Goal: Information Seeking & Learning: Learn about a topic

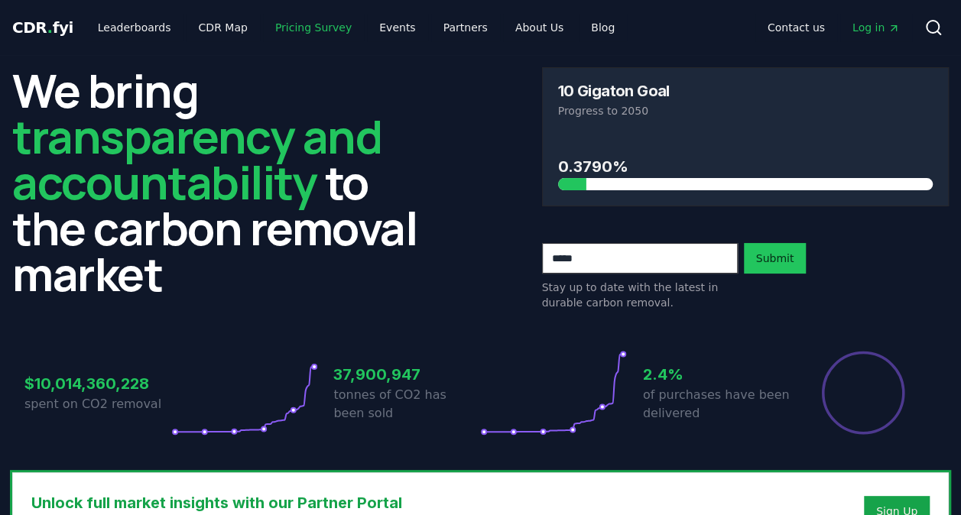
click at [303, 18] on link "Pricing Survey" at bounding box center [313, 28] width 101 height 28
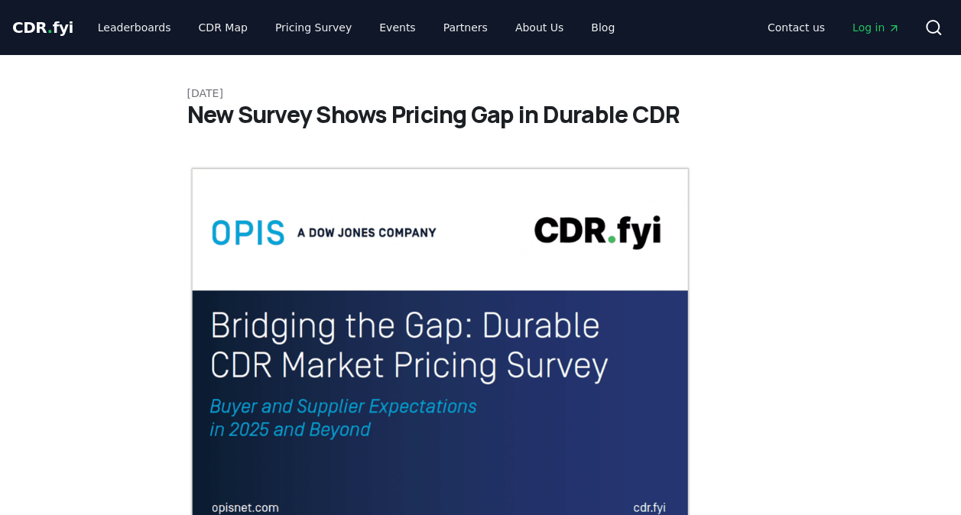
click at [47, 27] on span "." at bounding box center [49, 27] width 5 height 18
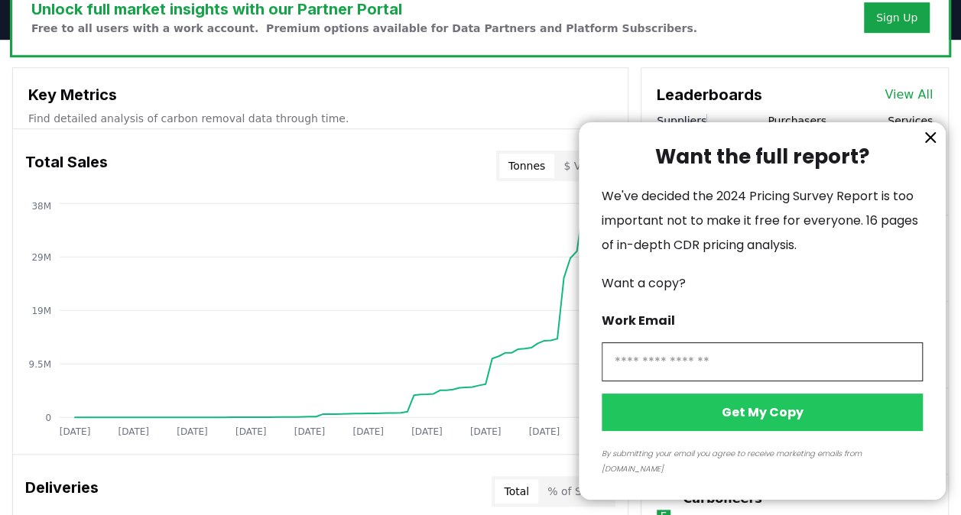
scroll to position [495, 0]
click at [928, 142] on icon "information" at bounding box center [930, 137] width 9 height 9
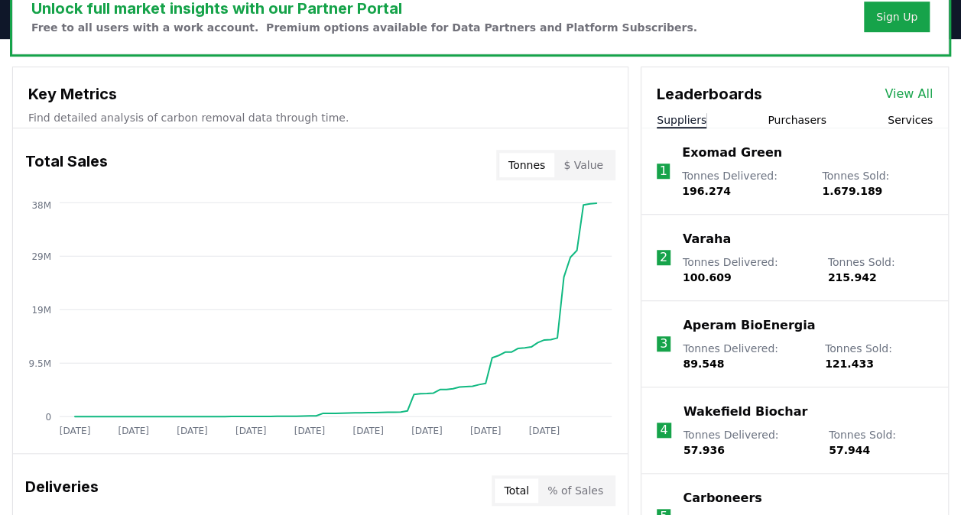
click at [922, 86] on link "View All" at bounding box center [909, 94] width 48 height 18
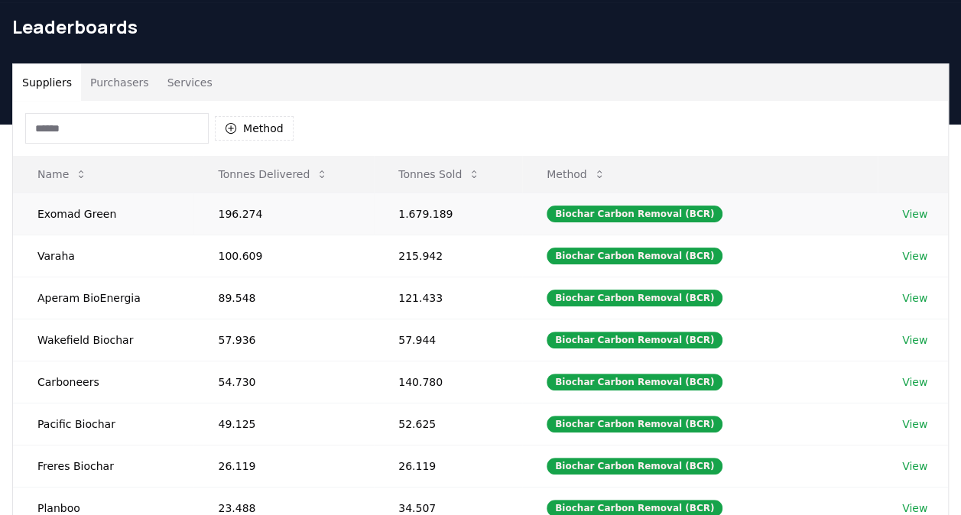
scroll to position [49, 0]
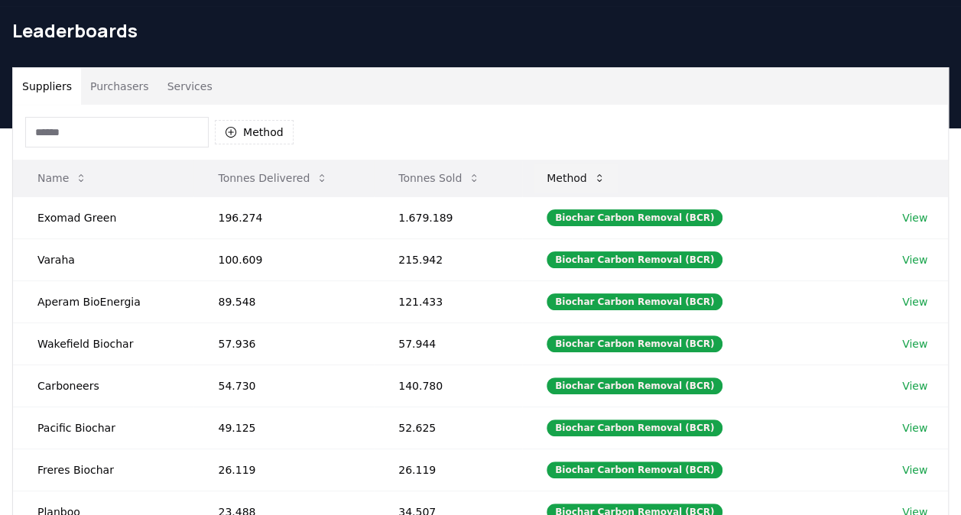
click at [604, 176] on button "Method" at bounding box center [576, 178] width 83 height 31
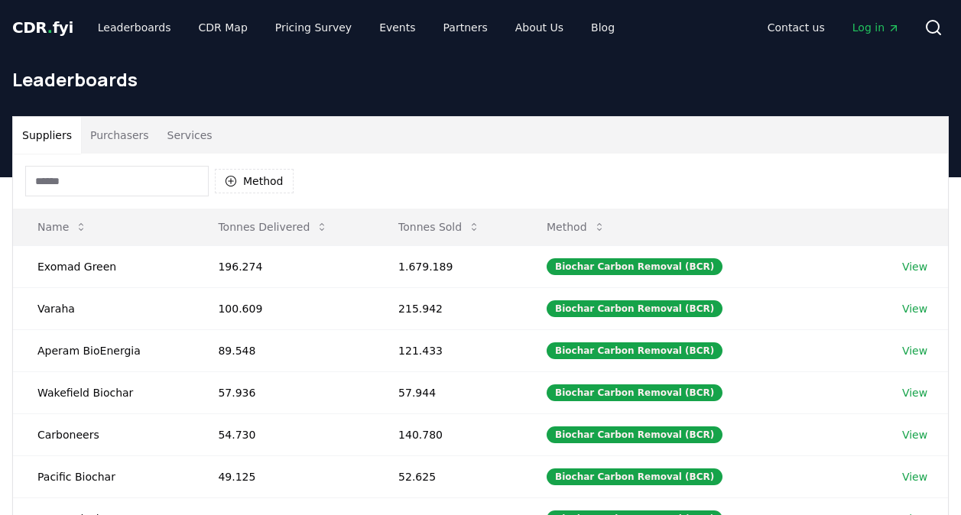
scroll to position [49, 0]
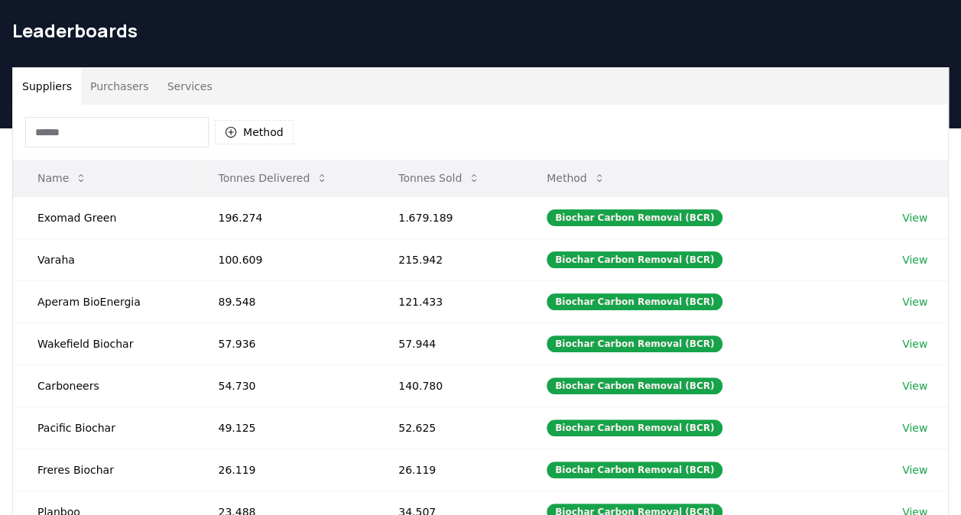
click at [665, 187] on th "Method" at bounding box center [700, 178] width 356 height 37
click at [226, 128] on icon "button" at bounding box center [231, 132] width 12 height 12
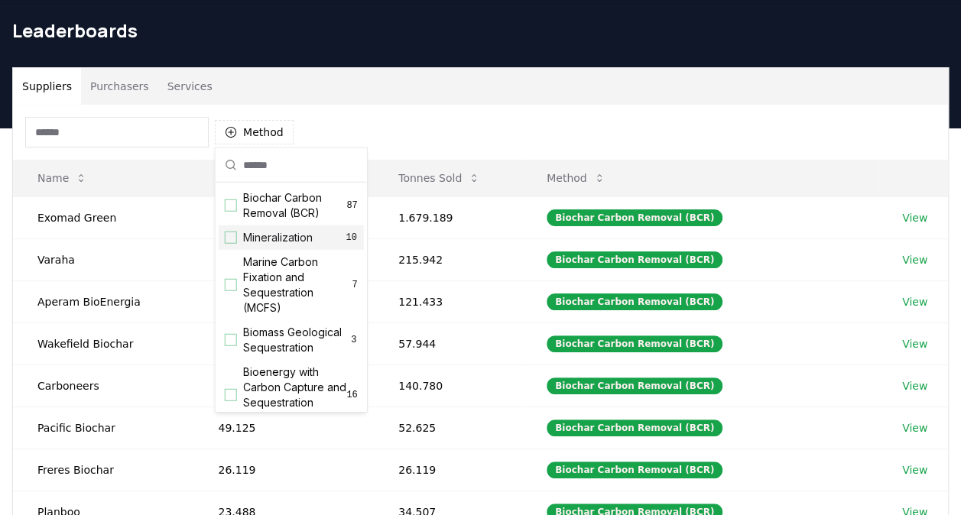
click at [291, 241] on span "Mineralization" at bounding box center [278, 237] width 70 height 15
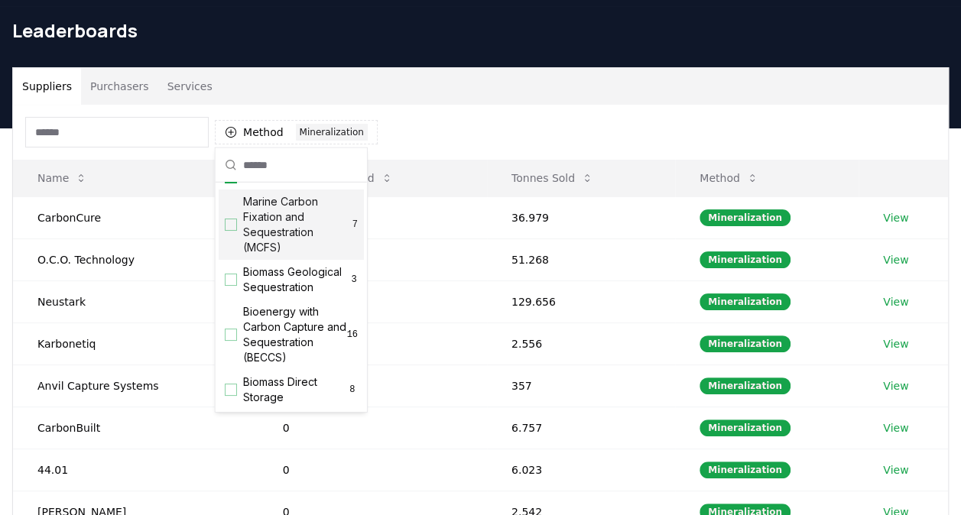
scroll to position [64, 0]
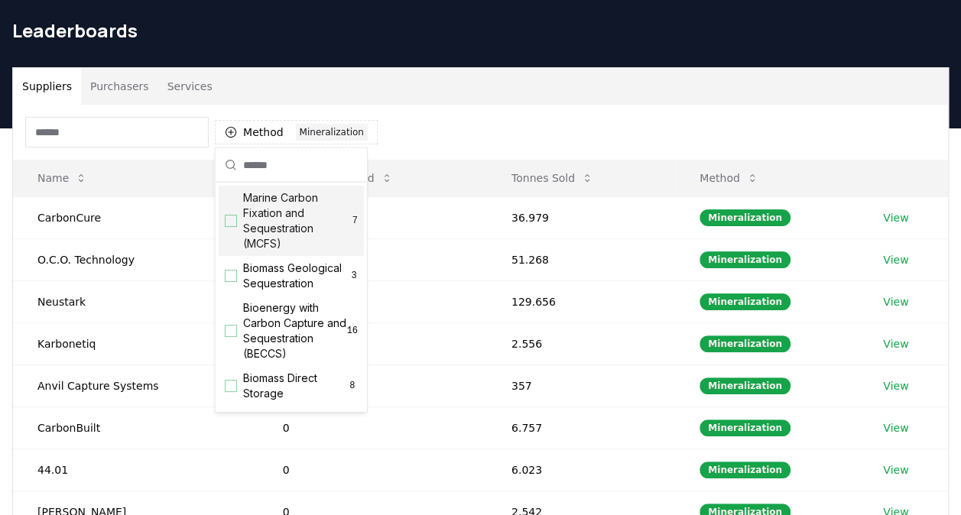
click at [294, 291] on span "Biomass Geological Sequestration" at bounding box center [296, 276] width 107 height 31
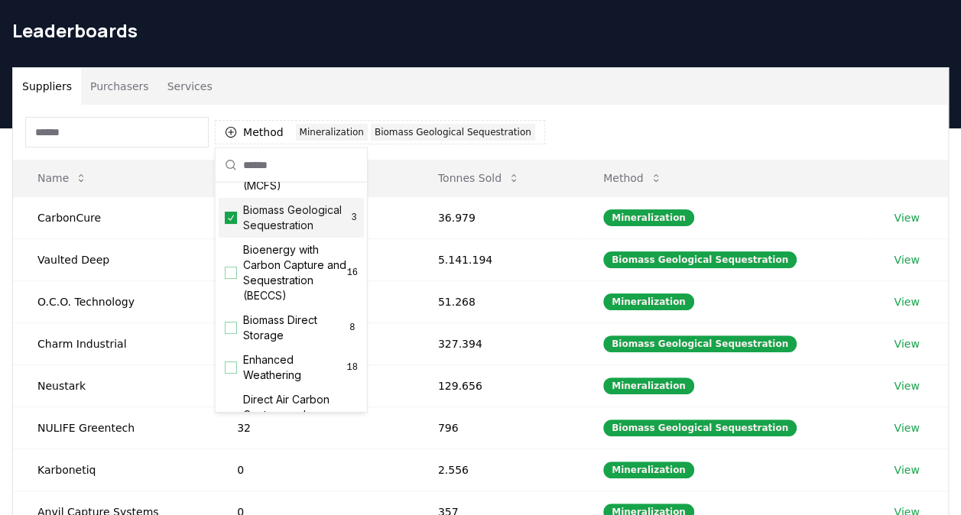
scroll to position [124, 0]
click at [294, 294] on span "Bioenergy with Carbon Capture and Sequestration (BECCS)" at bounding box center [295, 271] width 104 height 61
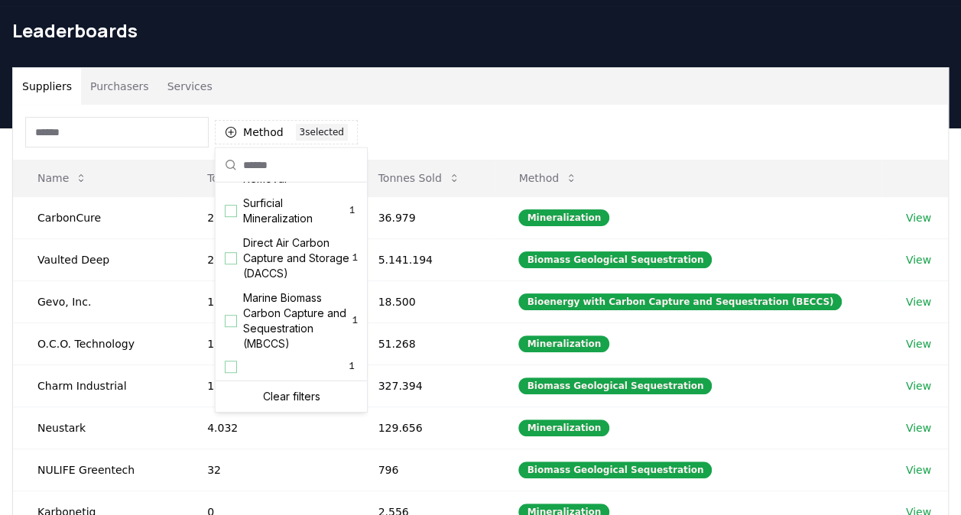
scroll to position [524, 0]
click at [284, 363] on div "1" at bounding box center [291, 366] width 145 height 21
click at [518, 136] on div "Method 4 4 selected" at bounding box center [480, 132] width 935 height 55
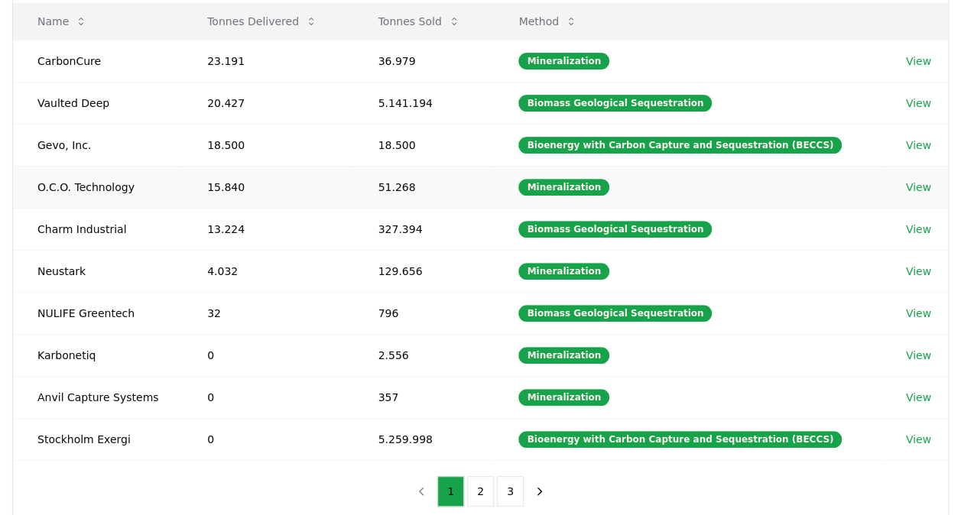
scroll to position [206, 0]
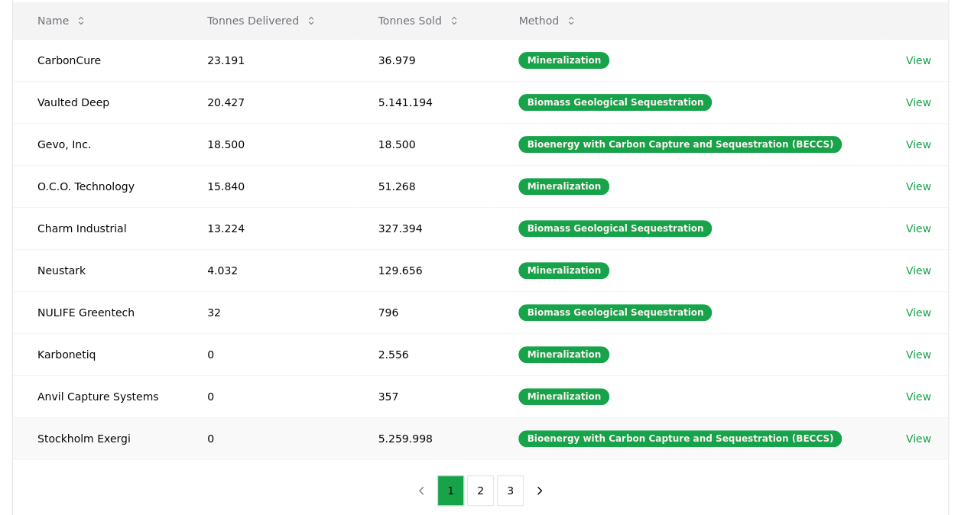
click at [922, 437] on link "View" at bounding box center [918, 438] width 25 height 15
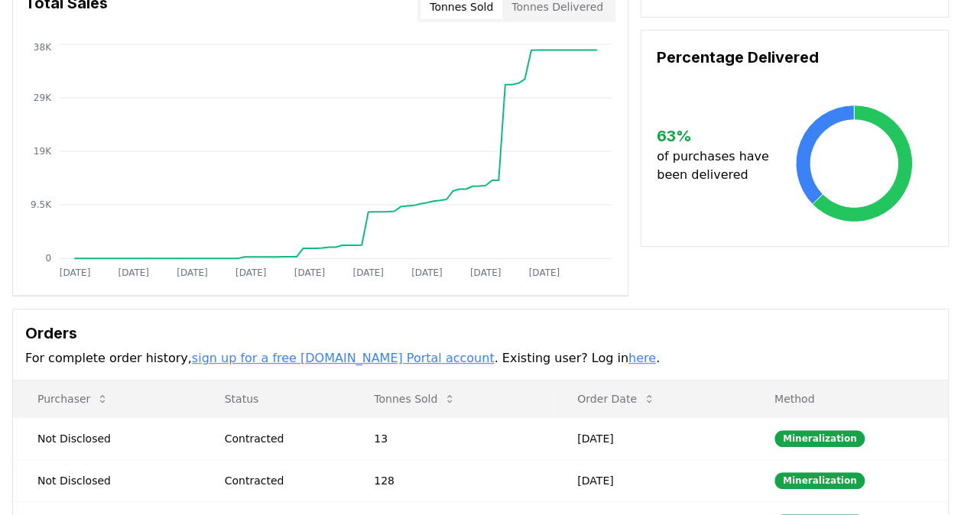
scroll to position [8, 0]
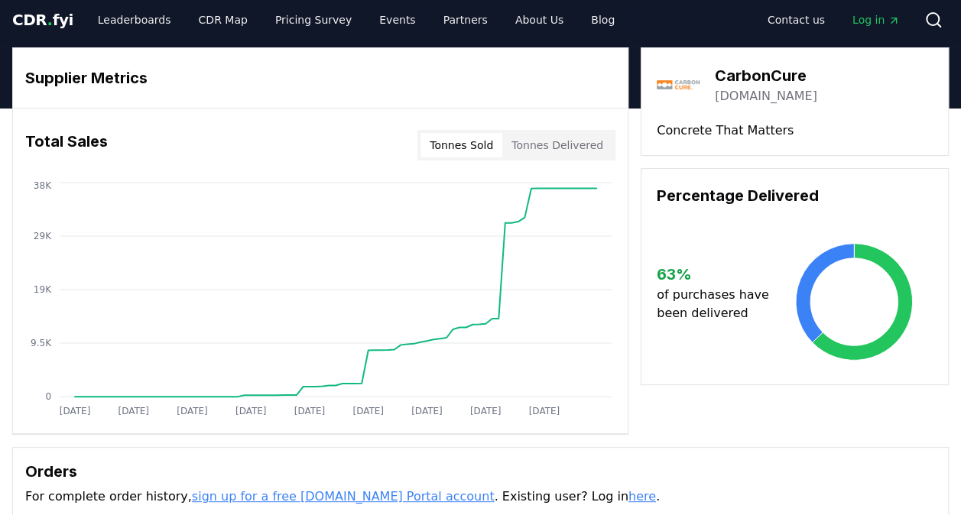
click at [557, 144] on button "Tonnes Delivered" at bounding box center [557, 145] width 110 height 24
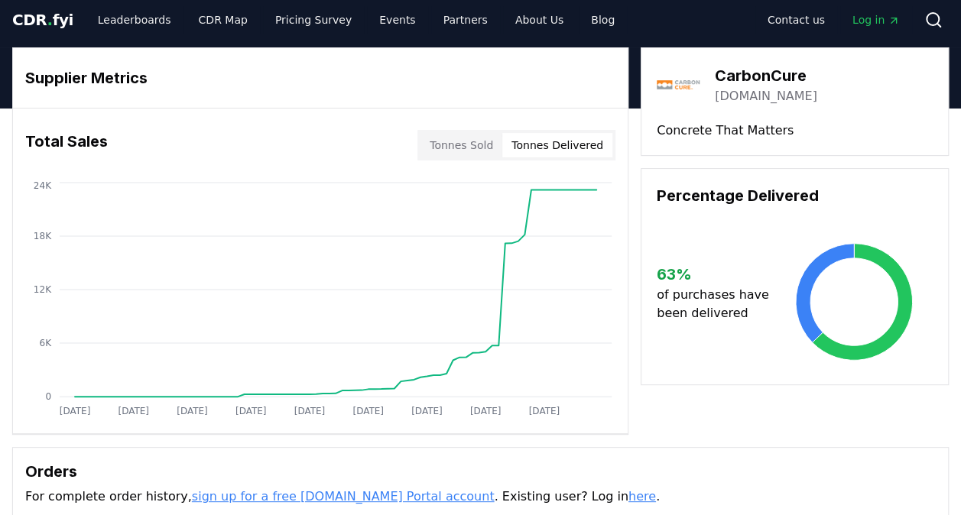
click at [473, 142] on button "Tonnes Sold" at bounding box center [462, 145] width 82 height 24
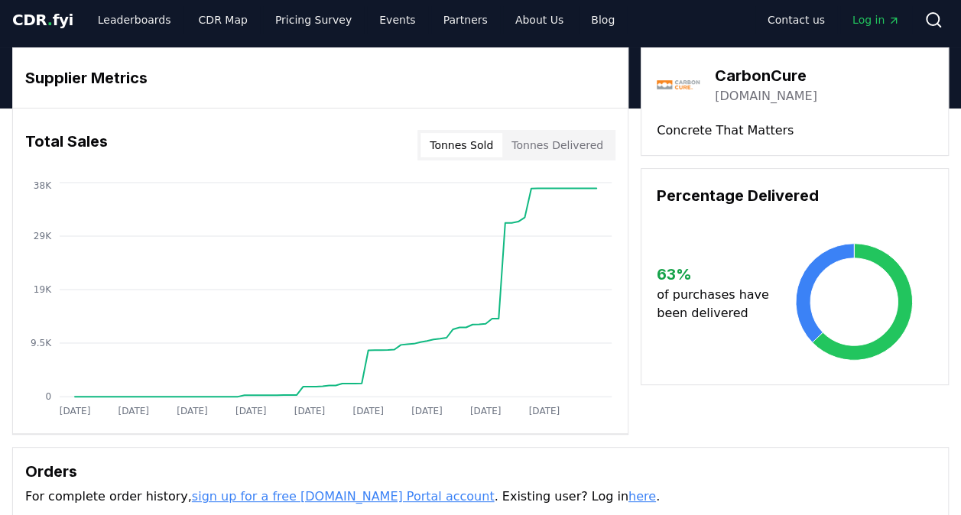
click at [528, 150] on button "Tonnes Delivered" at bounding box center [557, 145] width 110 height 24
click at [471, 151] on button "Tonnes Sold" at bounding box center [462, 145] width 82 height 24
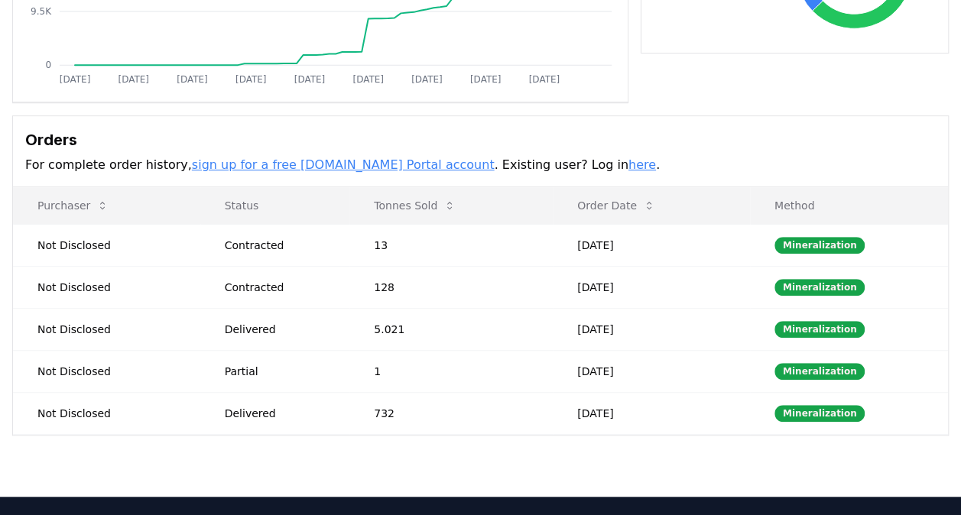
scroll to position [340, 0]
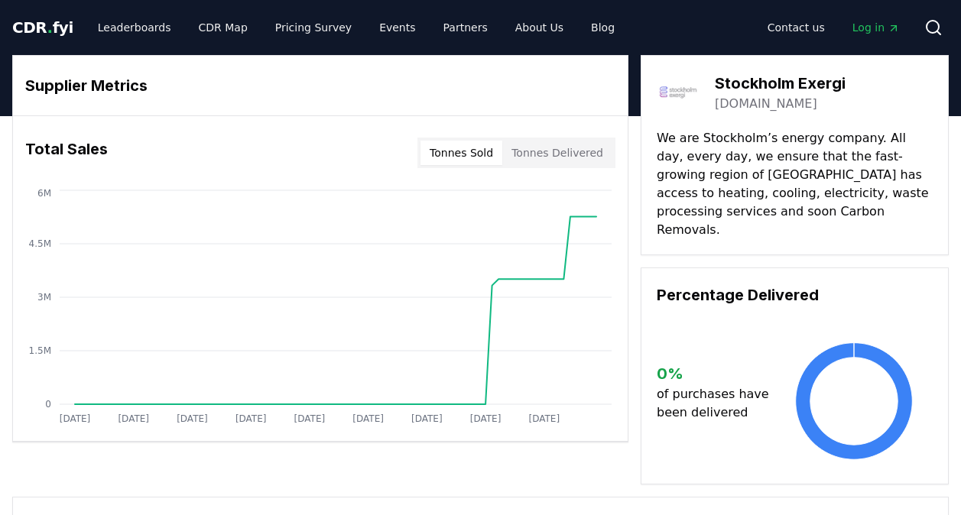
scroll to position [268, 0]
